Goal: Task Accomplishment & Management: Manage account settings

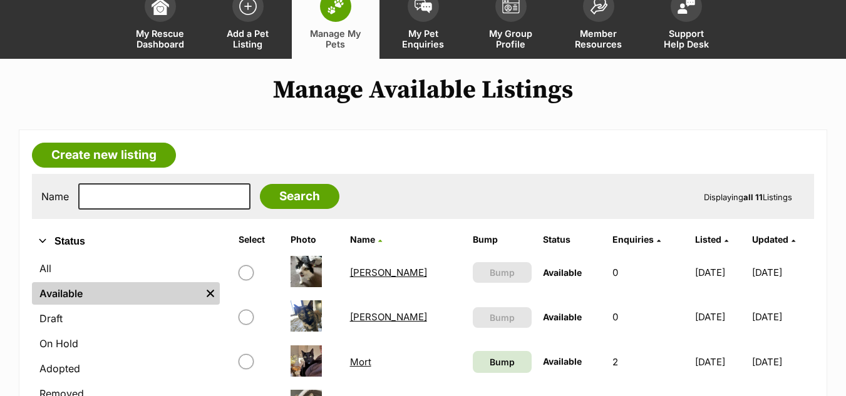
scroll to position [82, 0]
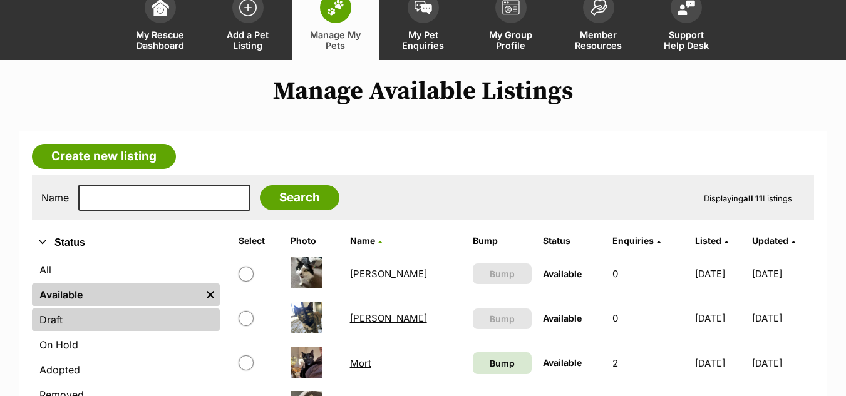
click at [145, 316] on link "Draft" at bounding box center [126, 320] width 188 height 23
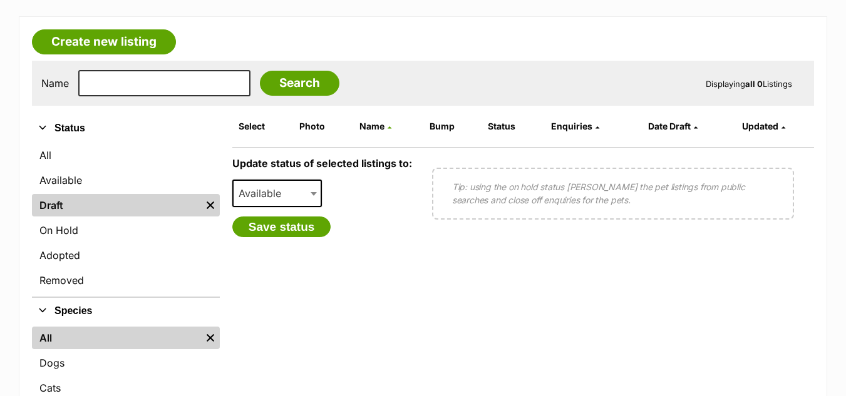
click at [106, 213] on link "Draft" at bounding box center [116, 205] width 169 height 23
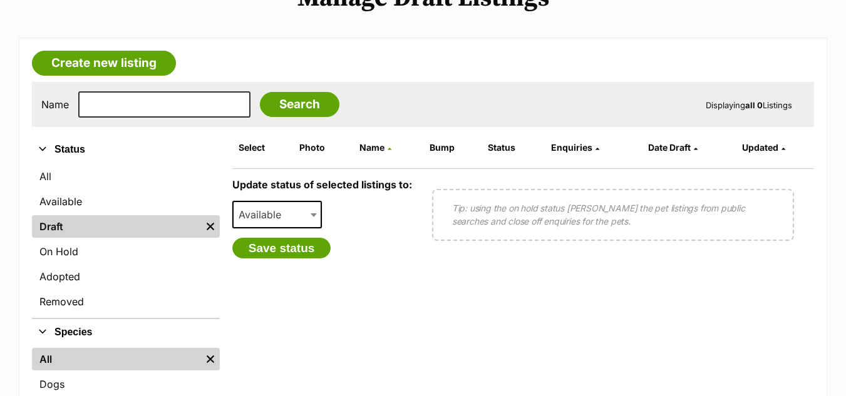
scroll to position [210, 0]
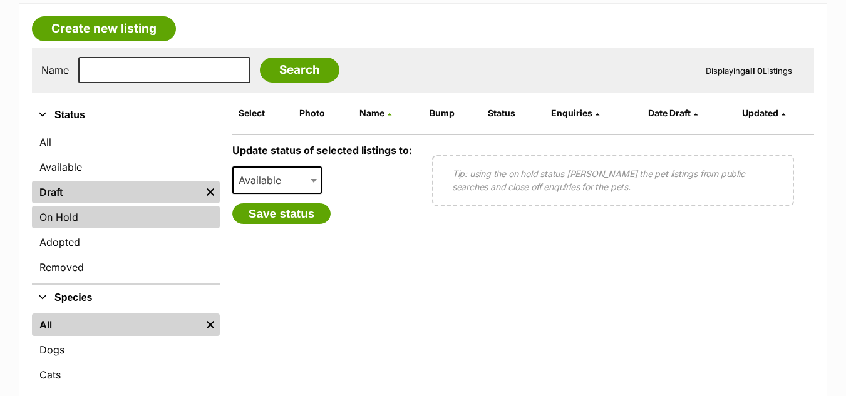
click at [93, 210] on link "On Hold" at bounding box center [126, 217] width 188 height 23
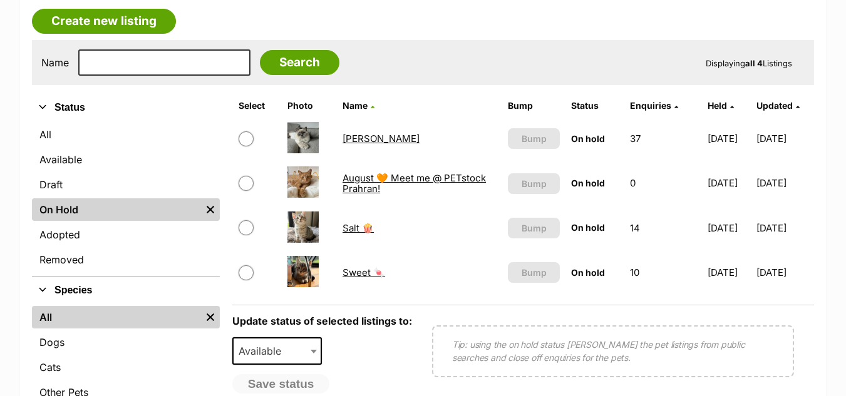
scroll to position [218, 0]
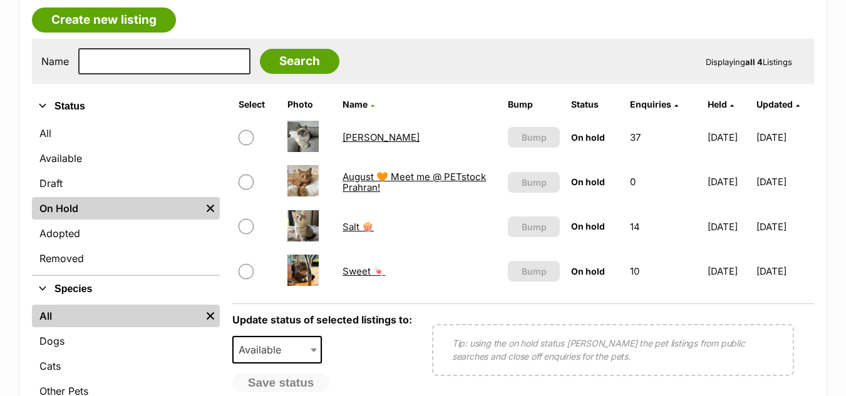
click at [393, 185] on link "August 🧡 Meet me @ PETstock Prahran!" at bounding box center [413, 182] width 143 height 23
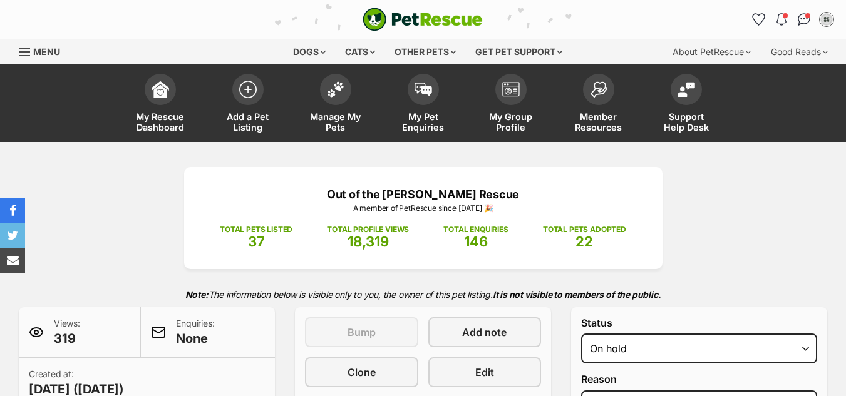
select select "adoption_pending"
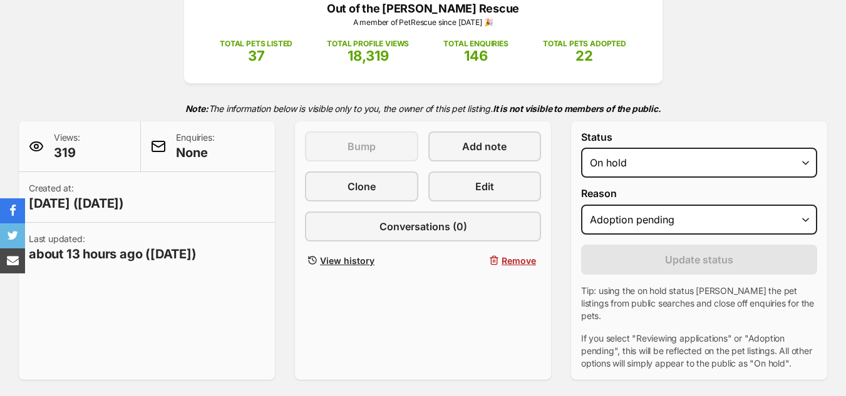
scroll to position [204, 0]
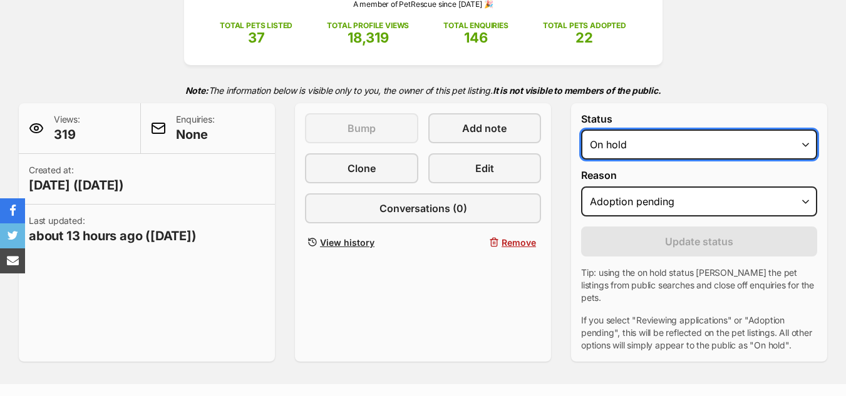
click at [653, 147] on select "Draft Available On hold Adopted" at bounding box center [699, 145] width 236 height 30
select select "active"
click at [581, 130] on select "Draft Available On hold Adopted" at bounding box center [699, 145] width 236 height 30
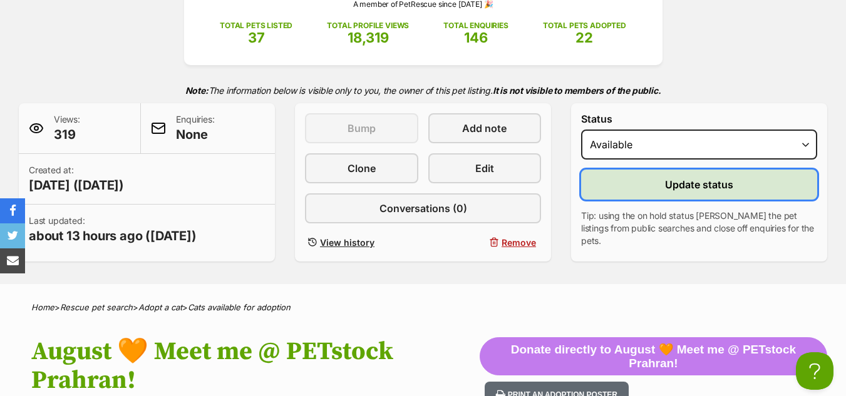
click at [668, 198] on button "Update status" at bounding box center [699, 185] width 236 height 30
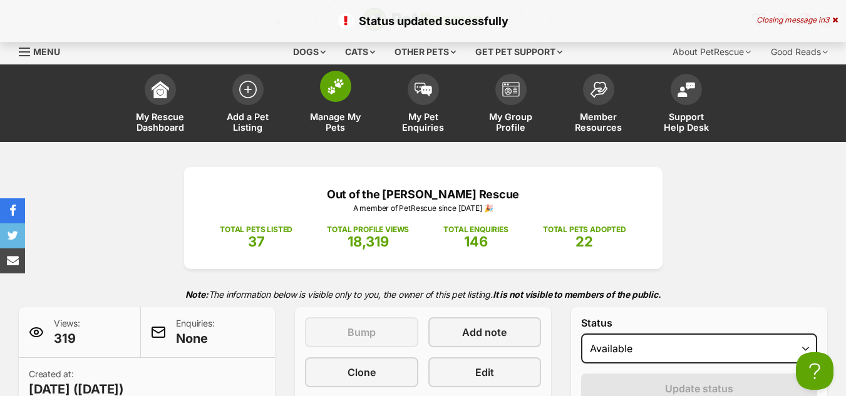
click at [337, 81] on img at bounding box center [336, 86] width 18 height 16
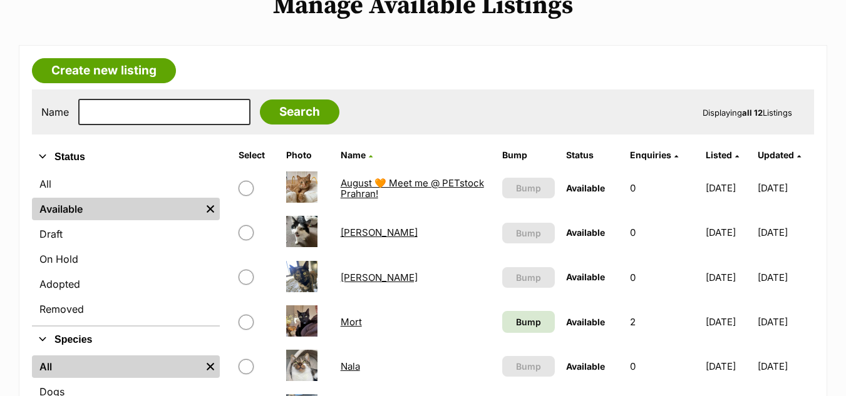
scroll to position [168, 0]
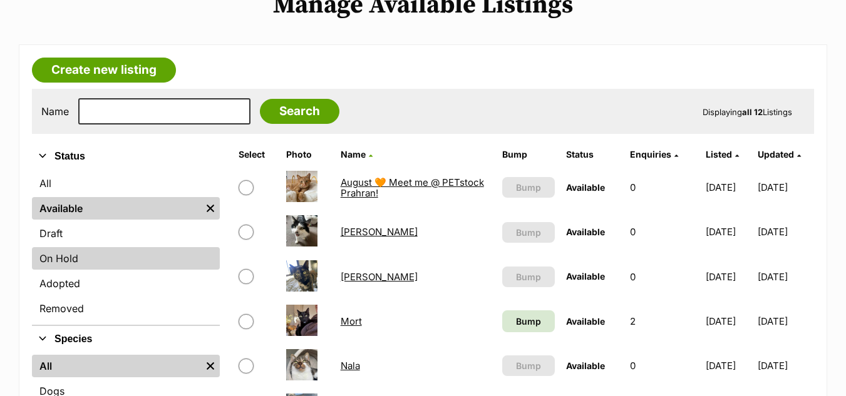
click at [70, 269] on link "On Hold" at bounding box center [126, 258] width 188 height 23
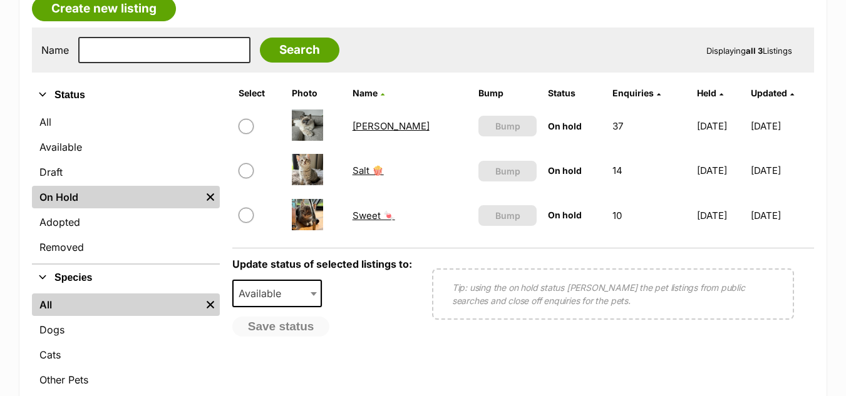
scroll to position [230, 0]
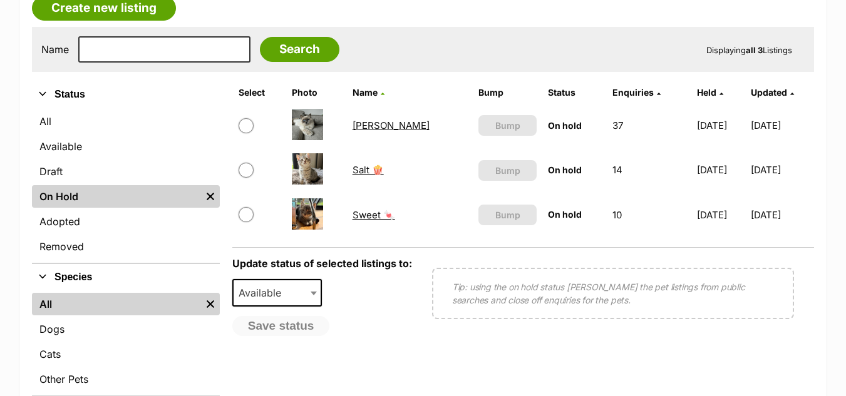
click at [367, 214] on link "Sweet 🍬" at bounding box center [373, 215] width 43 height 12
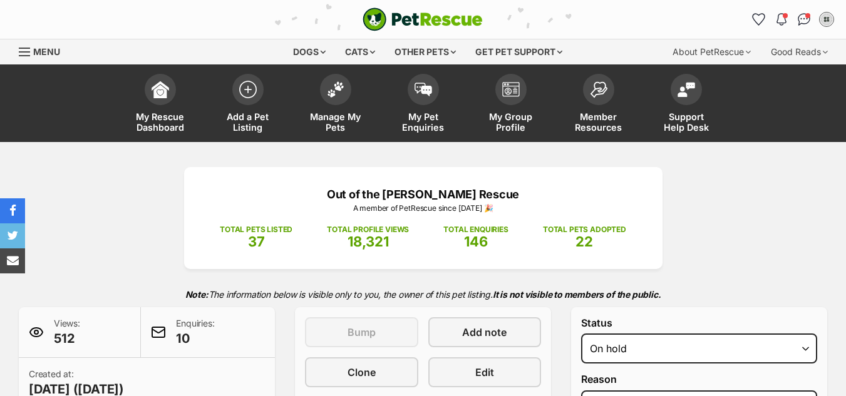
select select "reviewing_applications"
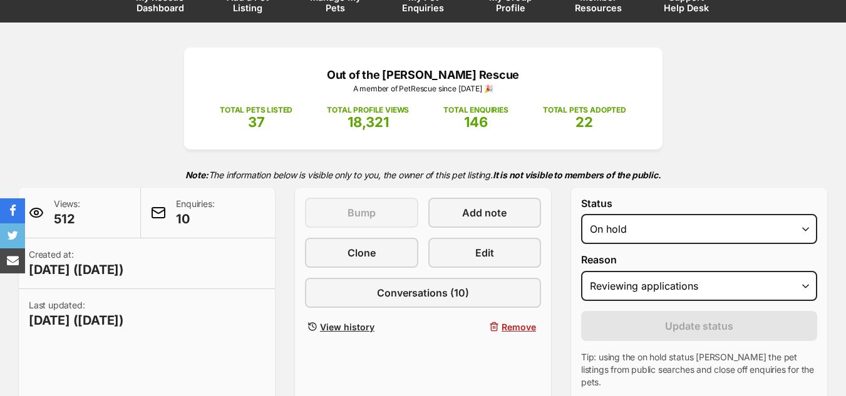
scroll to position [136, 0]
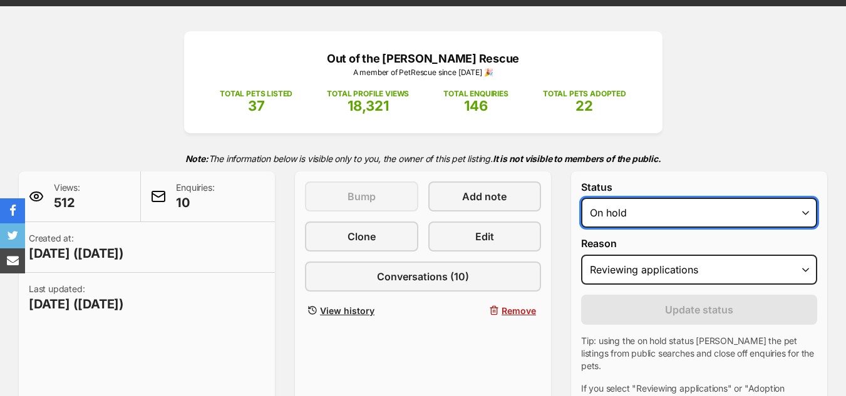
click at [703, 207] on select "Draft - not available as listing has enquires Available On hold Adopted" at bounding box center [699, 213] width 236 height 30
select select "rehomed"
click at [581, 198] on select "Draft - not available as listing has enquires Available On hold Adopted" at bounding box center [699, 213] width 236 height 30
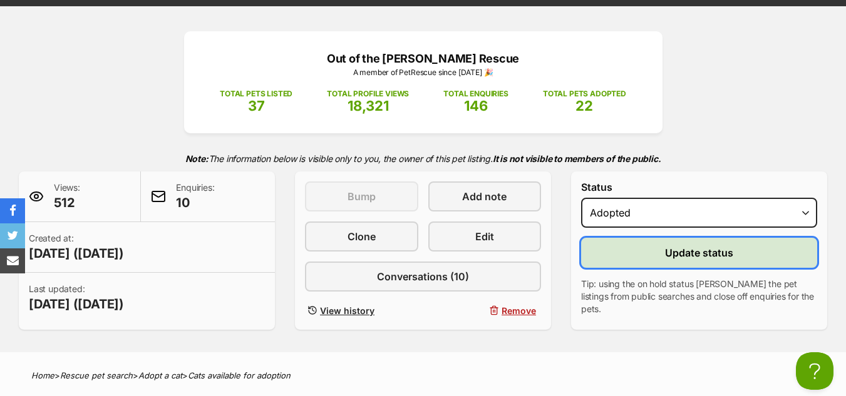
click at [652, 264] on button "Update status" at bounding box center [699, 253] width 236 height 30
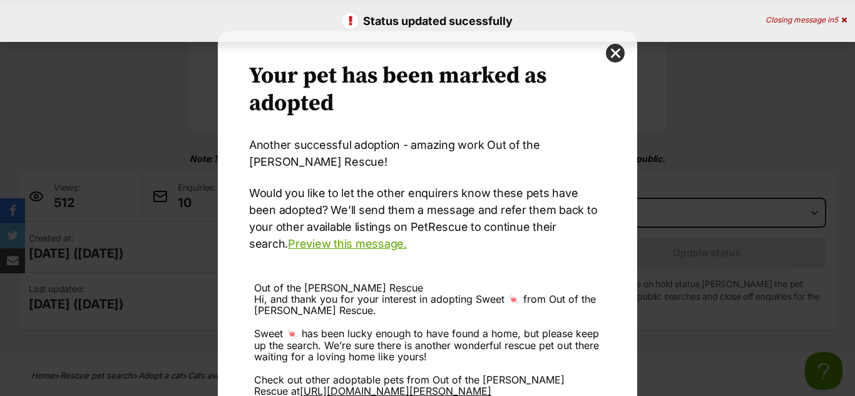
scroll to position [152, 0]
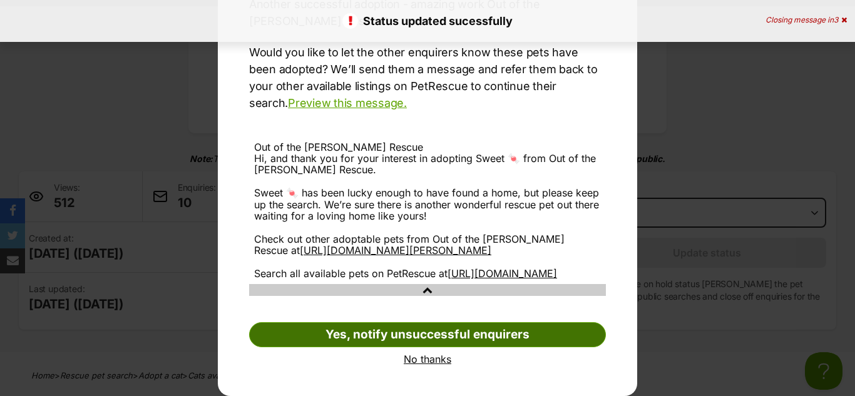
click at [438, 332] on link "Yes, notify unsuccessful enquirers" at bounding box center [427, 334] width 357 height 25
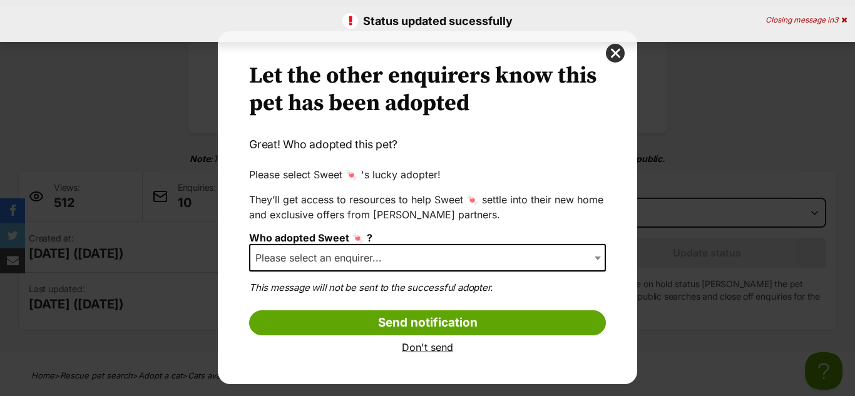
scroll to position [0, 0]
click at [368, 261] on span "Please select an enquirer..." at bounding box center [322, 258] width 144 height 18
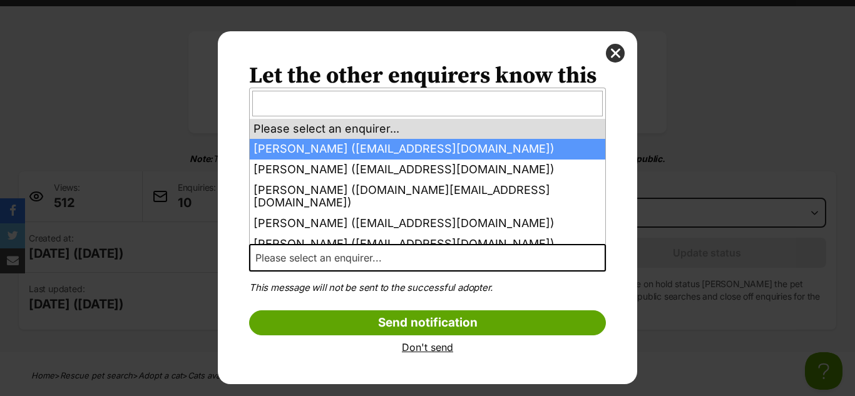
select select "2014455"
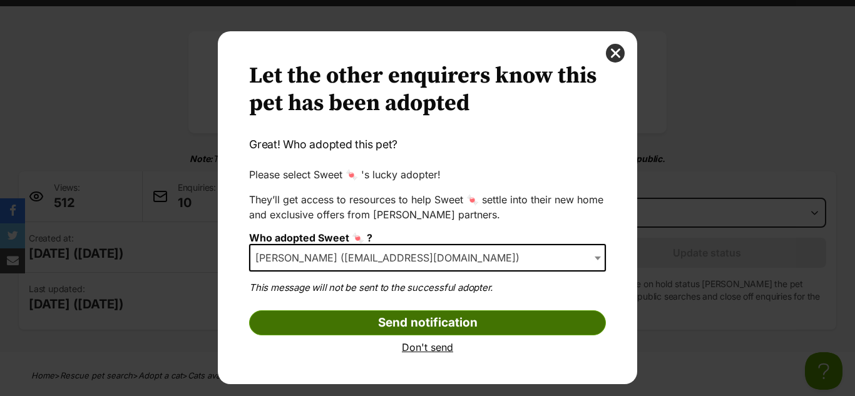
click at [361, 314] on input "Send notification" at bounding box center [427, 322] width 357 height 25
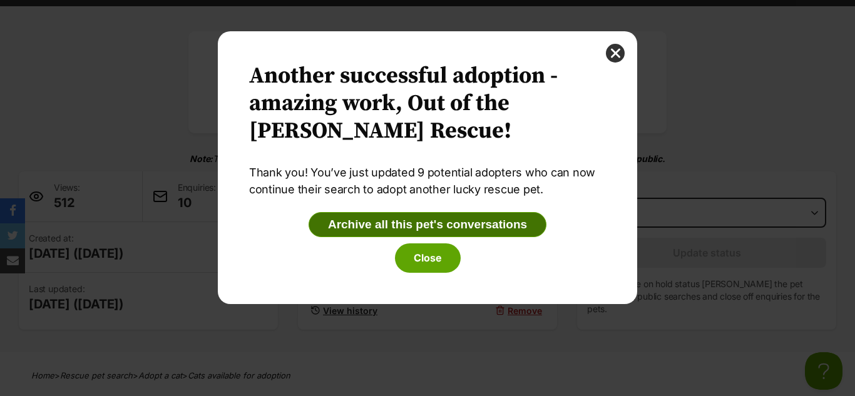
click at [366, 231] on button "Archive all this pet's conversations" at bounding box center [428, 224] width 238 height 25
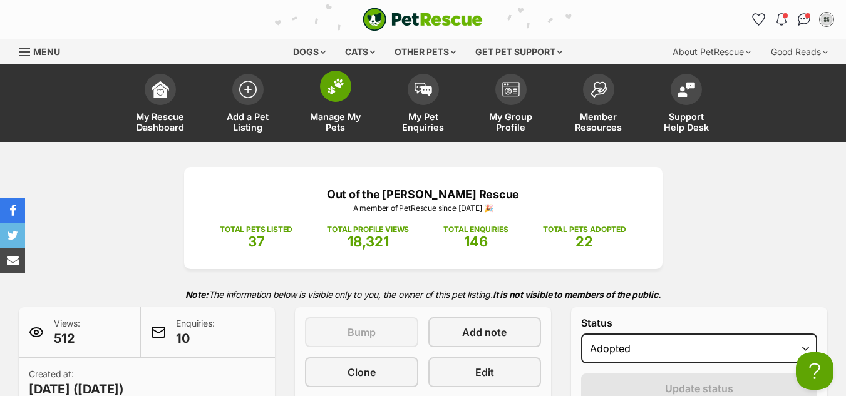
click at [327, 80] on img at bounding box center [336, 86] width 18 height 16
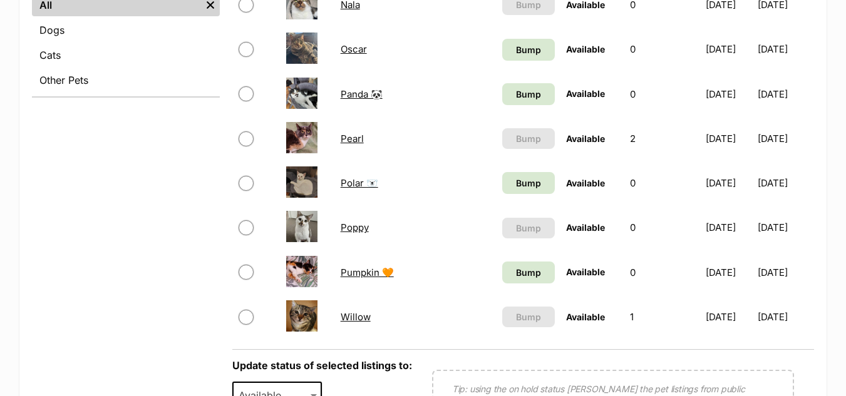
scroll to position [530, 0]
